Goal: Transaction & Acquisition: Purchase product/service

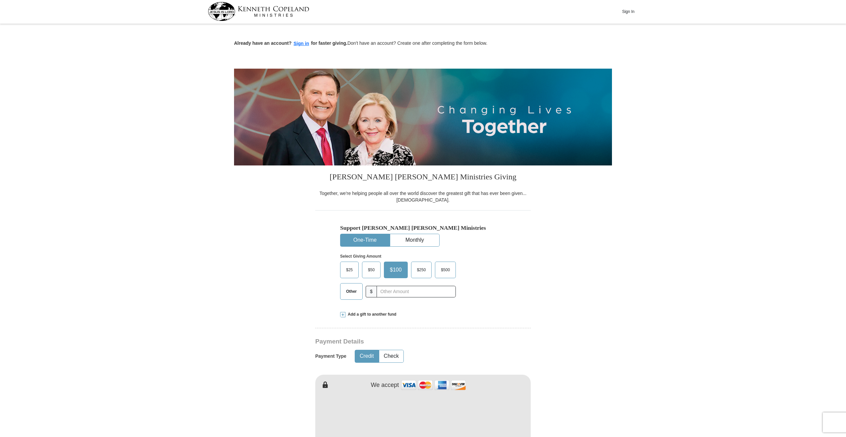
scroll to position [1, 0]
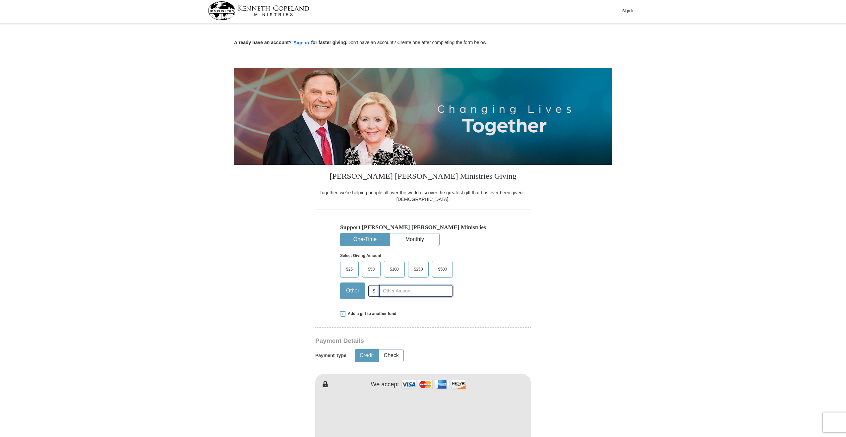
click at [391, 293] on input "text" at bounding box center [416, 291] width 74 height 12
click at [387, 290] on input "10000" at bounding box center [416, 291] width 74 height 12
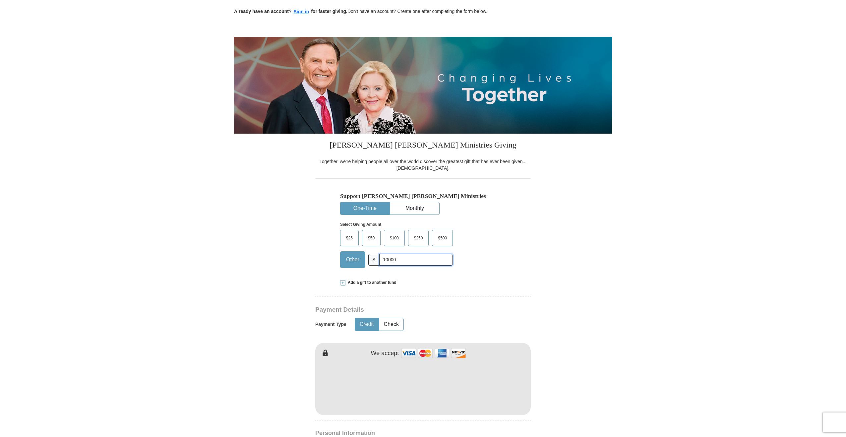
scroll to position [118, 0]
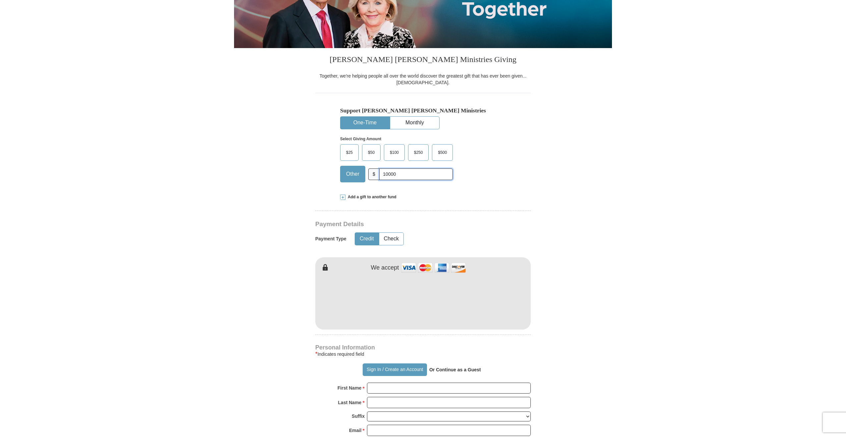
type input "10000"
type input "[PERSON_NAME]"
click at [399, 321] on iframe at bounding box center [422, 299] width 215 height 56
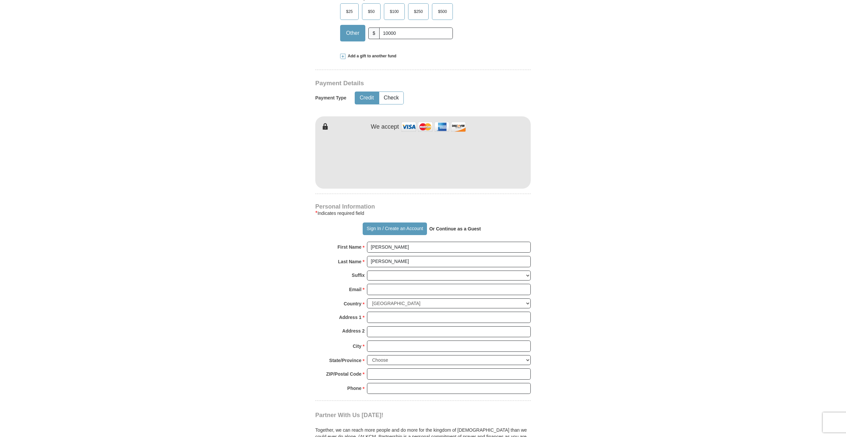
scroll to position [345, 0]
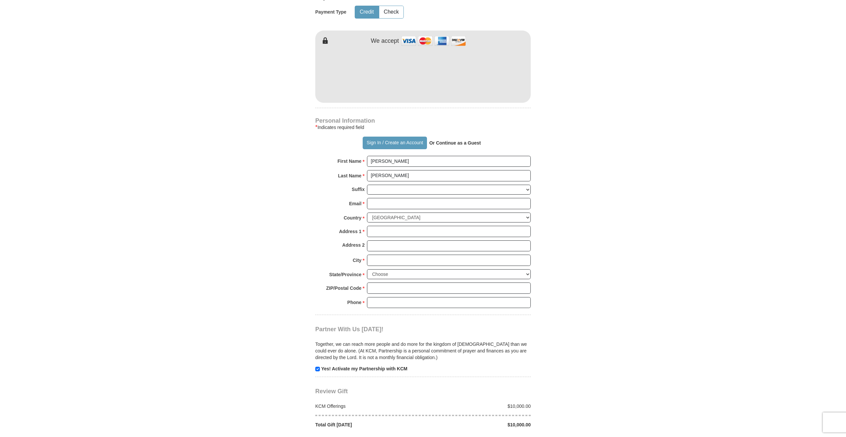
click at [462, 142] on strong "Or Continue as a Guest" at bounding box center [455, 142] width 52 height 5
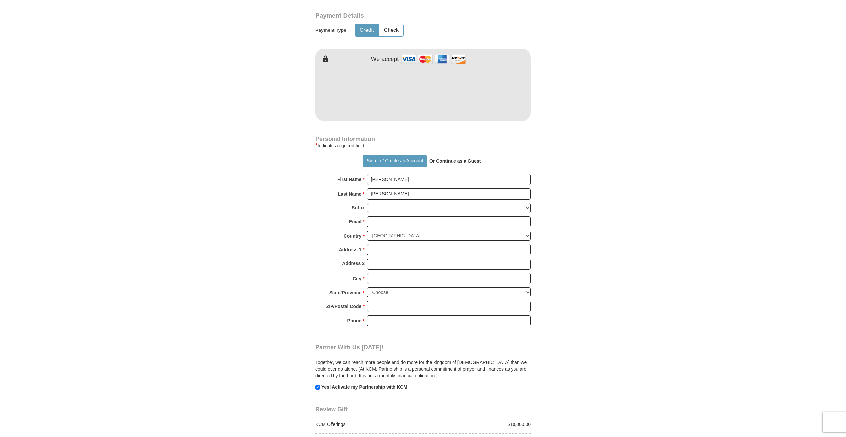
scroll to position [433, 0]
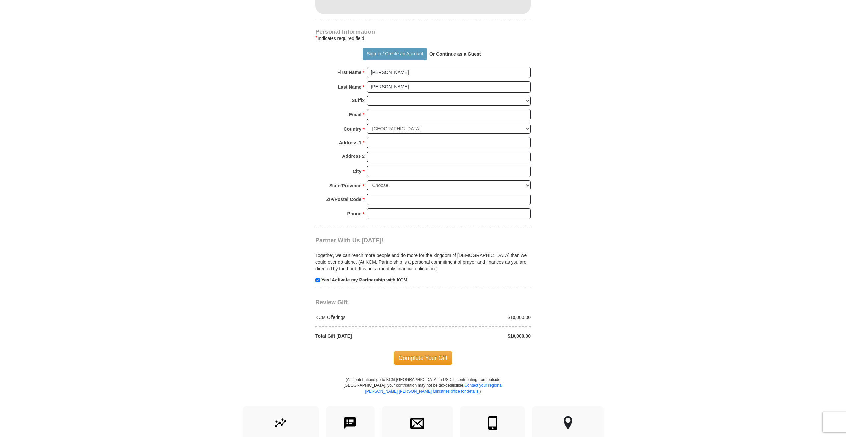
click at [449, 54] on strong "Or Continue as a Guest" at bounding box center [455, 53] width 52 height 5
click at [391, 115] on input "Email *" at bounding box center [449, 114] width 164 height 11
click at [388, 116] on input "Email *" at bounding box center [449, 114] width 164 height 11
type input "pastor@joshuageneration"
click at [388, 53] on button "Sign In / Create an Account" at bounding box center [395, 54] width 64 height 13
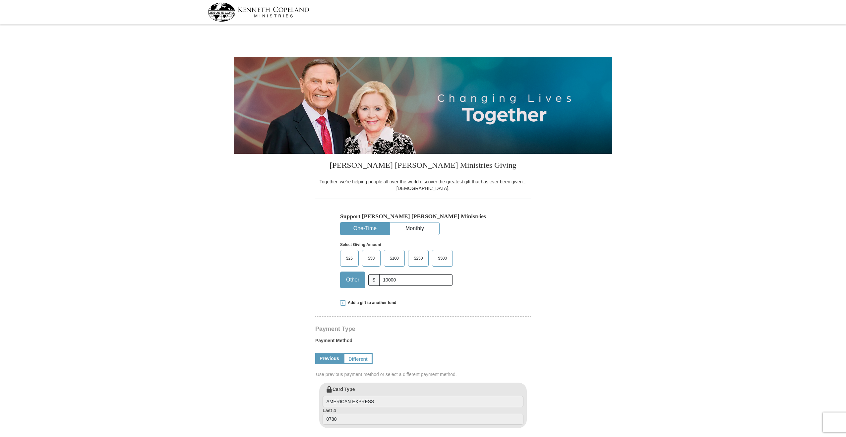
select select "MA"
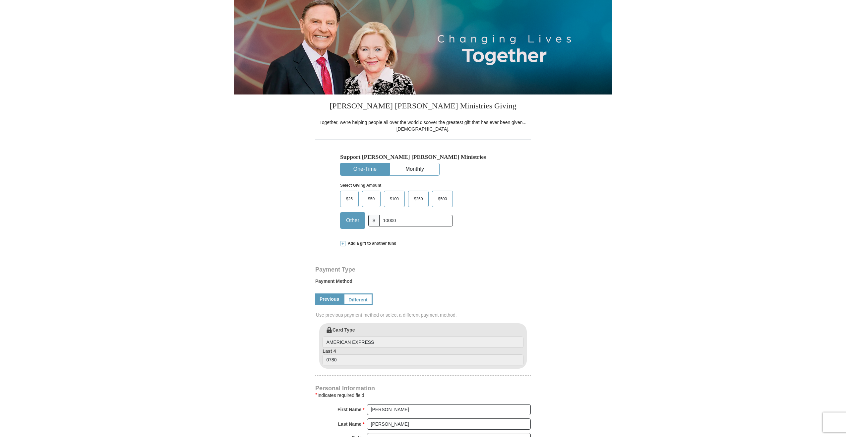
scroll to position [157, 0]
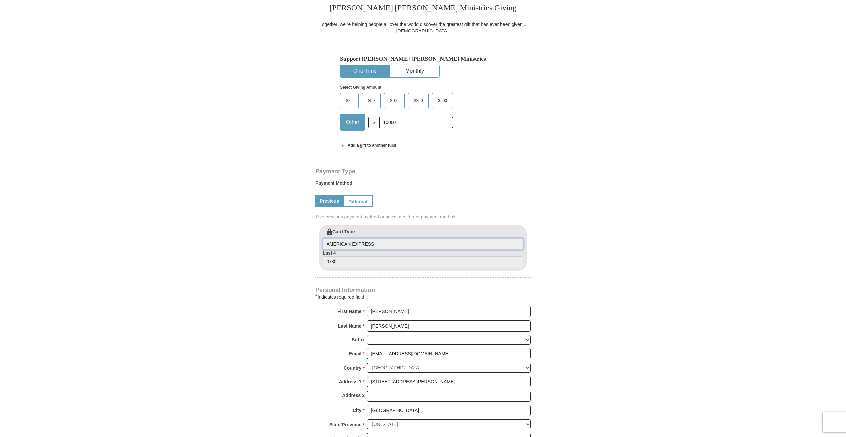
click at [384, 243] on input "AMERICAN EXPRESS" at bounding box center [422, 243] width 201 height 11
click at [360, 200] on link "Different" at bounding box center [357, 200] width 28 height 11
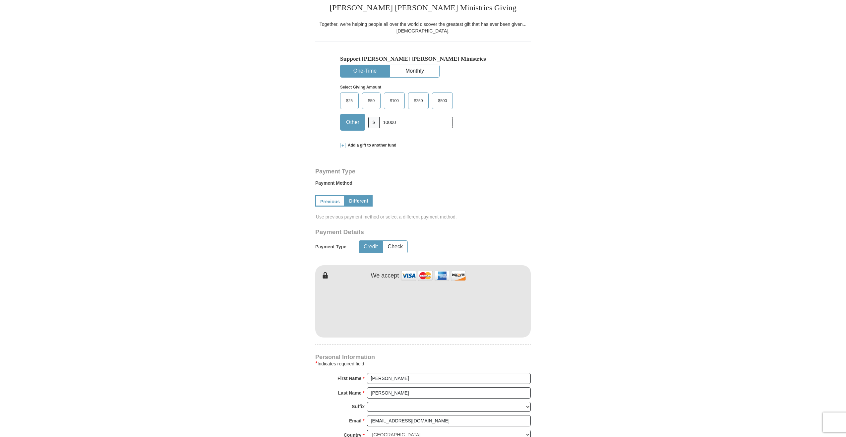
click at [531, 343] on form "[PERSON_NAME] [PERSON_NAME] Ministries Giving Together, we're helping people al…" at bounding box center [423, 259] width 378 height 781
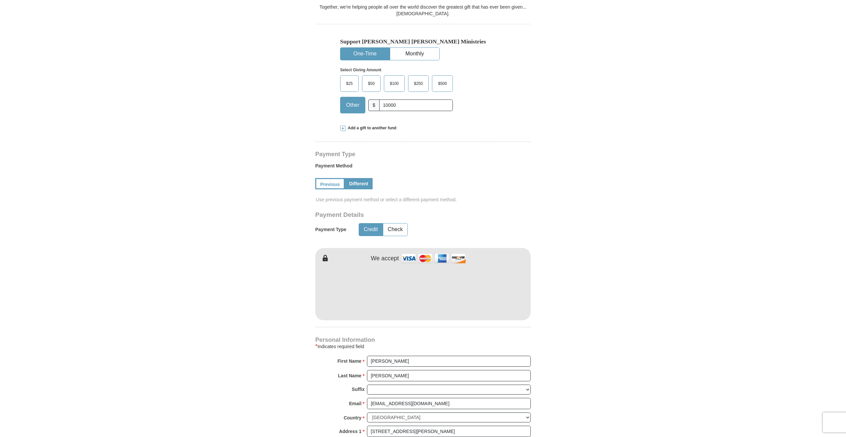
scroll to position [281, 0]
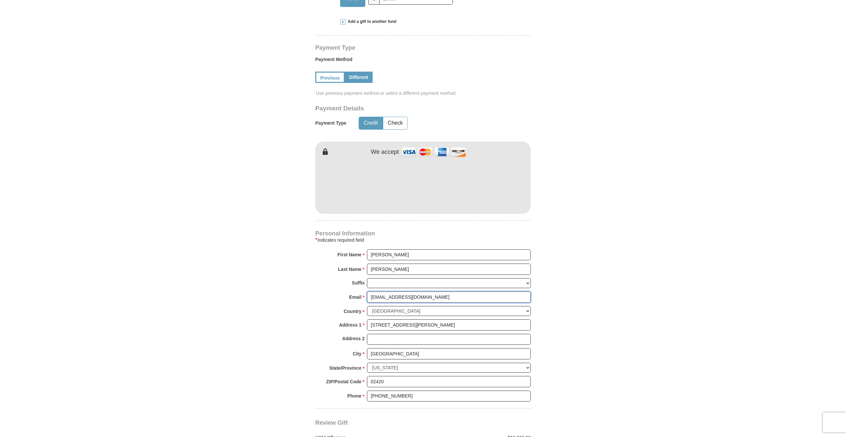
click at [441, 301] on input "[EMAIL_ADDRESS][DOMAIN_NAME]" at bounding box center [449, 296] width 164 height 11
paste input "[DEMOGRAPHIC_DATA]"
type input "[EMAIL_ADDRESS][DOMAIN_NAME]"
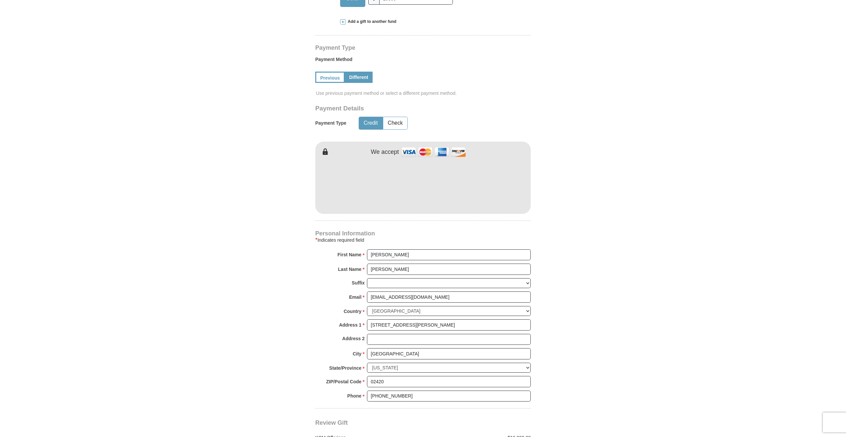
click at [560, 323] on form "[PERSON_NAME] [PERSON_NAME] Ministries Giving Together, we're helping people al…" at bounding box center [423, 135] width 378 height 781
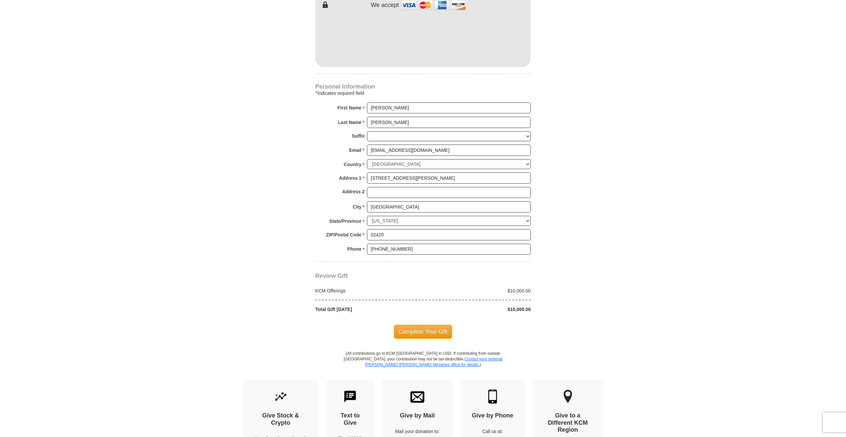
scroll to position [456, 0]
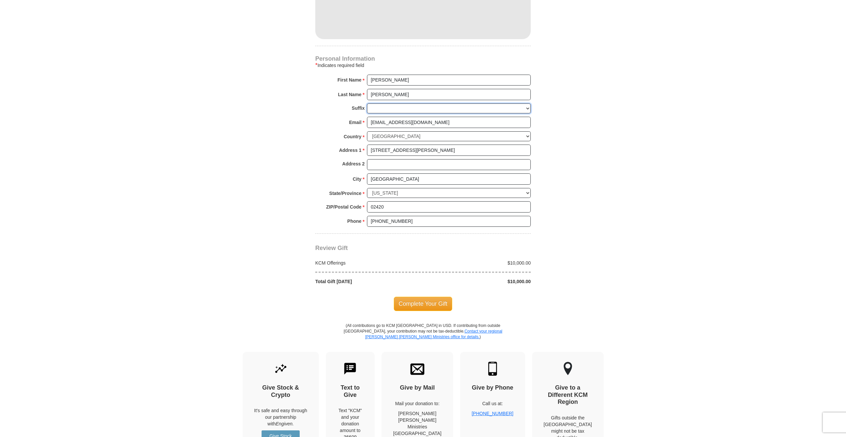
click at [389, 106] on select "[PERSON_NAME] I II III IV V VI" at bounding box center [449, 108] width 164 height 10
click at [367, 103] on select "[PERSON_NAME] I II III IV V VI" at bounding box center [449, 108] width 164 height 10
click at [658, 184] on body "[PERSON_NAME] [PERSON_NAME] Ministries Giving Together, we're helping people al…" at bounding box center [423, 162] width 846 height 1237
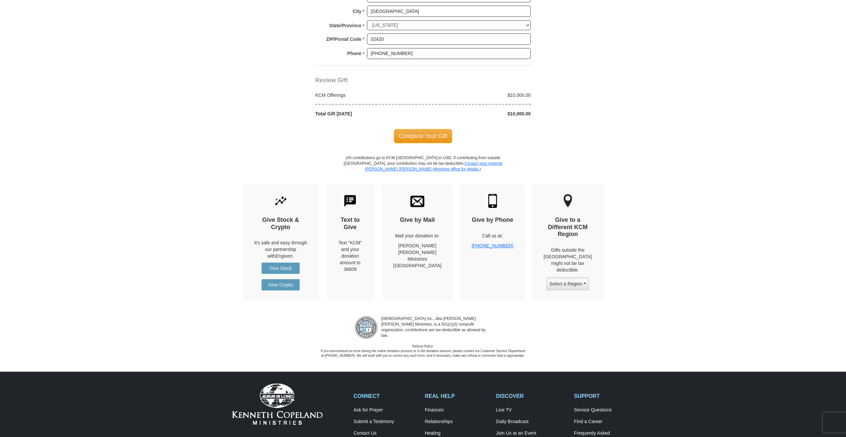
scroll to position [688, 0]
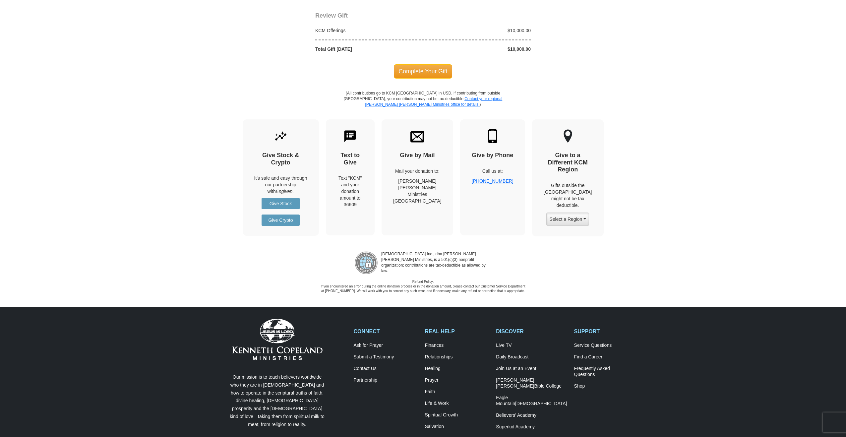
drag, startPoint x: 416, startPoint y: 71, endPoint x: 420, endPoint y: 71, distance: 4.0
click at [416, 71] on span "Complete Your Gift" at bounding box center [423, 71] width 59 height 14
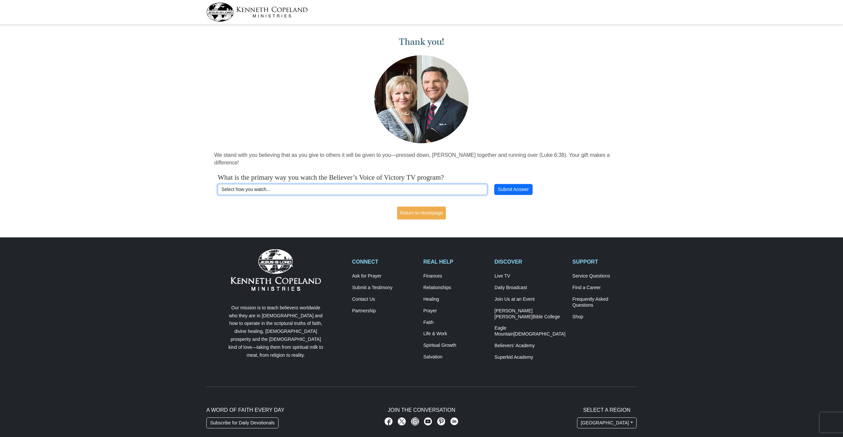
click at [278, 184] on select "Select how you watch... Daystar Morning Daystar Evening KCM.org GoVictory.com V…" at bounding box center [352, 189] width 269 height 11
click at [218, 184] on select "Select how you watch... Daystar Morning Daystar Evening KCM.org GoVictory.com V…" at bounding box center [352, 189] width 269 height 11
click at [285, 184] on select "Select how you watch... Daystar Morning Daystar Evening KCM.org GoVictory.com V…" at bounding box center [352, 189] width 269 height 11
select select "YOUTUBE"
click at [218, 184] on select "Select how you watch... Daystar Morning Daystar Evening KCM.org GoVictory.com V…" at bounding box center [352, 189] width 269 height 11
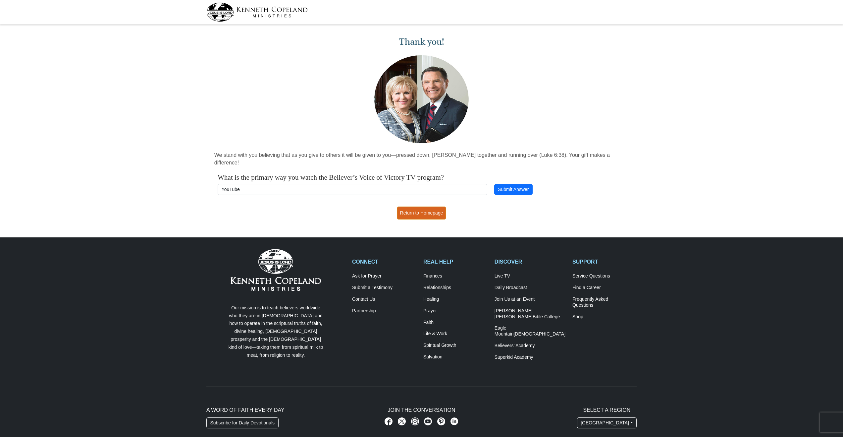
click at [420, 206] on link "Return to Homepage" at bounding box center [421, 212] width 49 height 13
